Goal: Find specific fact: Find specific fact

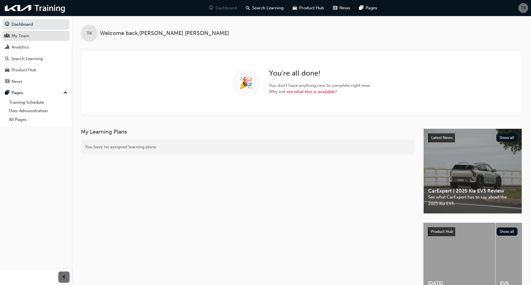
click at [23, 36] on div "My Team" at bounding box center [21, 36] width 18 height 6
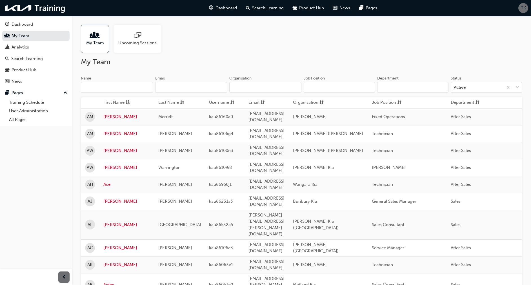
click at [244, 87] on input "Organisation" at bounding box center [265, 87] width 72 height 11
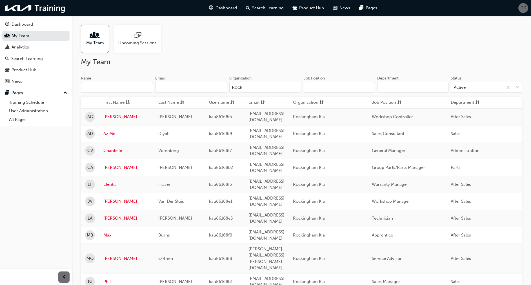
type input "Rock"
drag, startPoint x: 216, startPoint y: 227, endPoint x: 193, endPoint y: 227, distance: 22.3
click at [205, 243] on td "kau86168f8" at bounding box center [224, 258] width 39 height 30
drag, startPoint x: 193, startPoint y: 227, endPoint x: 204, endPoint y: 229, distance: 10.8
copy span "kau86168f8"
